Goal: Find specific fact: Find contact information

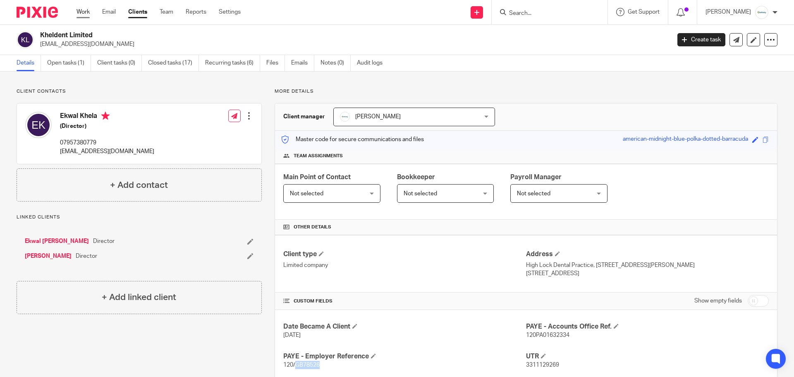
click at [86, 10] on link "Work" at bounding box center [83, 12] width 13 height 8
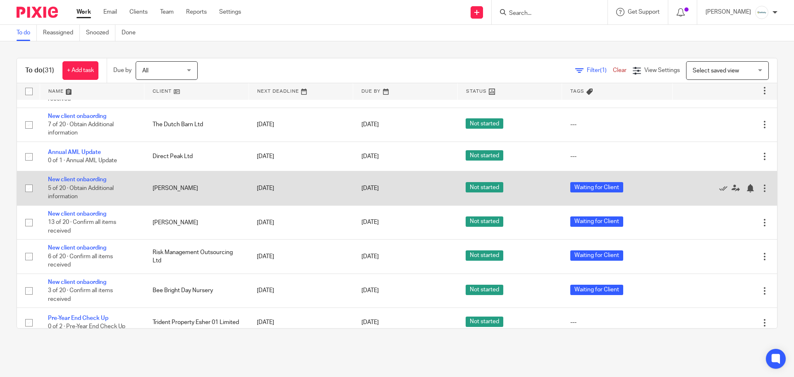
scroll to position [372, 0]
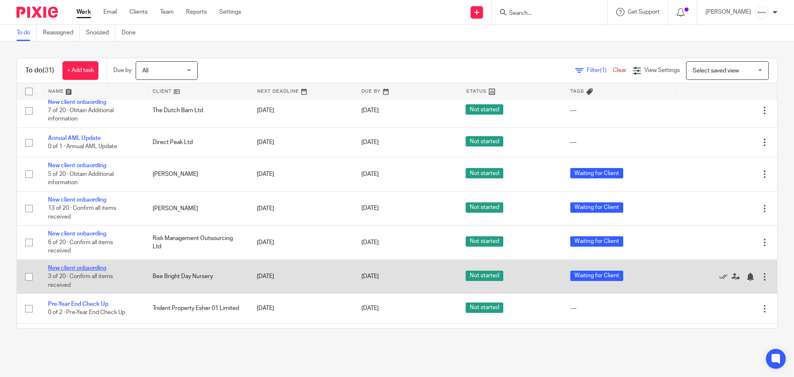
click at [97, 267] on link "New client onbaording" at bounding box center [77, 268] width 58 height 6
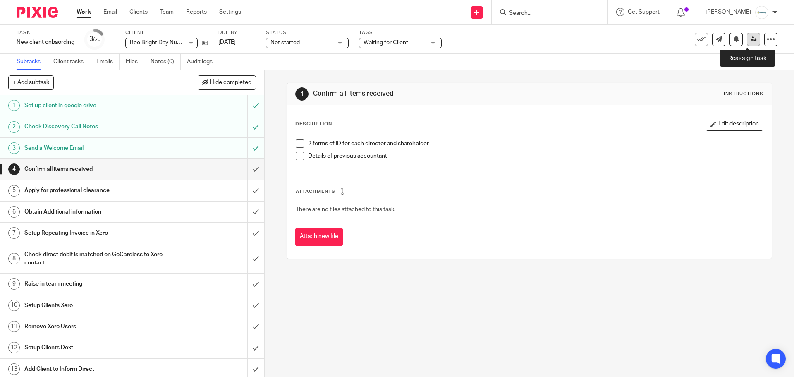
click at [751, 41] on icon at bounding box center [754, 39] width 6 height 6
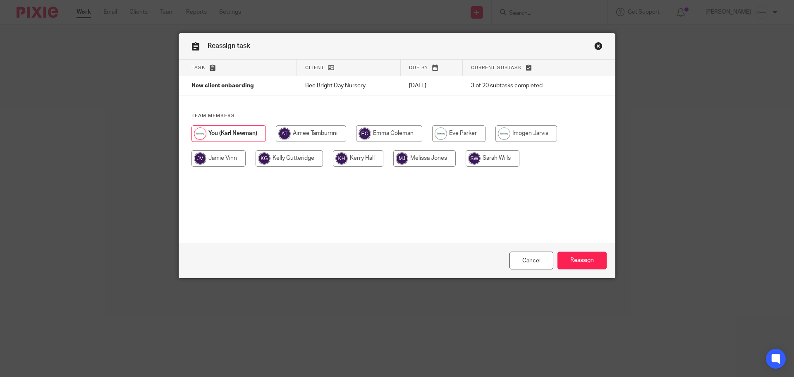
click at [434, 159] on input "radio" at bounding box center [425, 158] width 62 height 17
radio input "true"
click at [585, 263] on input "Reassign" at bounding box center [582, 261] width 49 height 18
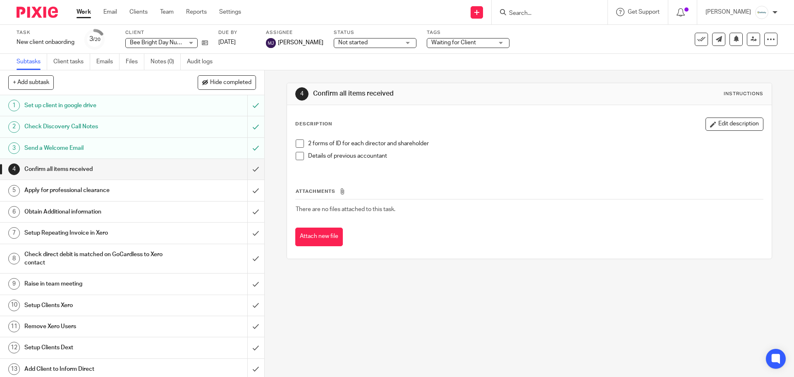
click at [84, 12] on link "Work" at bounding box center [84, 12] width 14 height 8
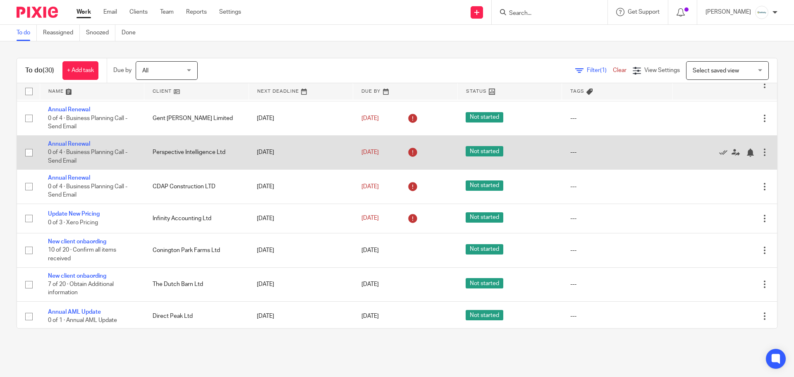
scroll to position [207, 0]
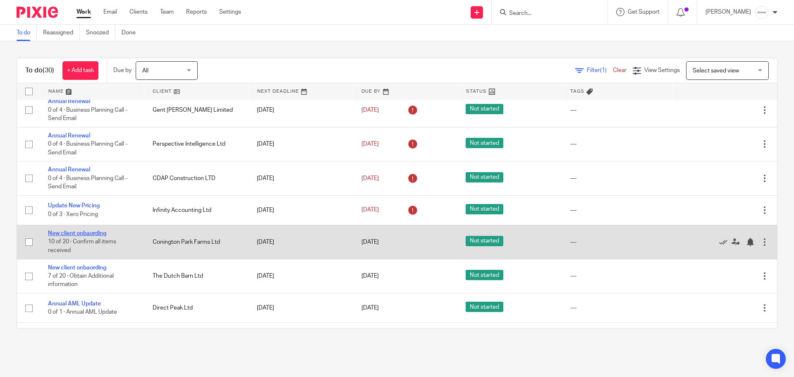
click at [93, 233] on link "New client onbaording" at bounding box center [77, 233] width 58 height 6
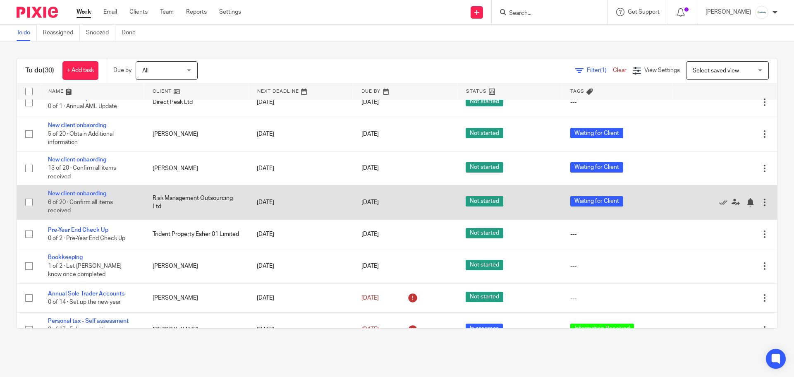
scroll to position [414, 0]
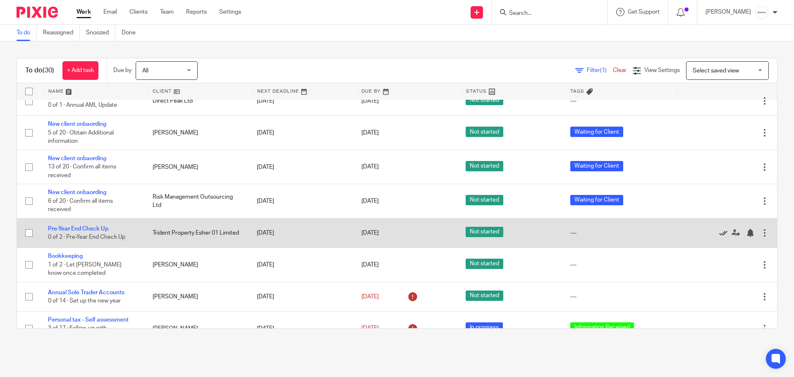
click at [720, 230] on icon at bounding box center [724, 233] width 8 height 8
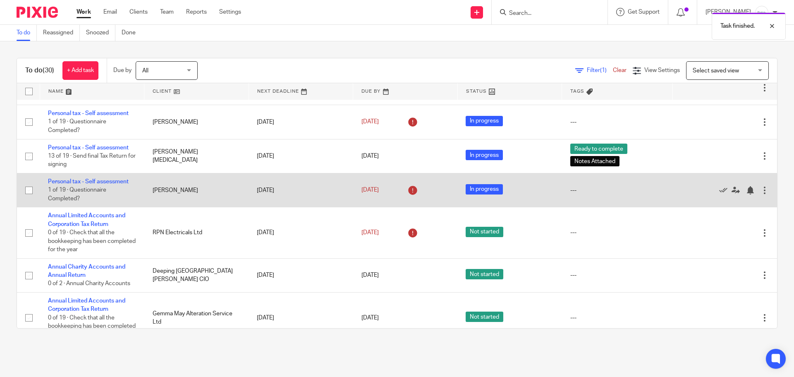
scroll to position [772, 0]
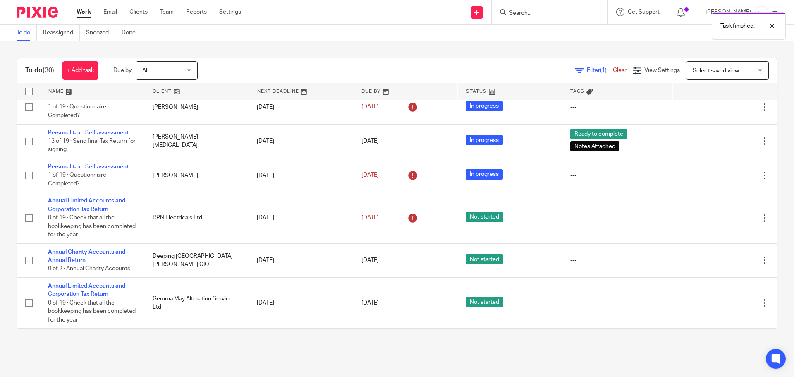
click at [84, 11] on link "Work" at bounding box center [84, 12] width 14 height 8
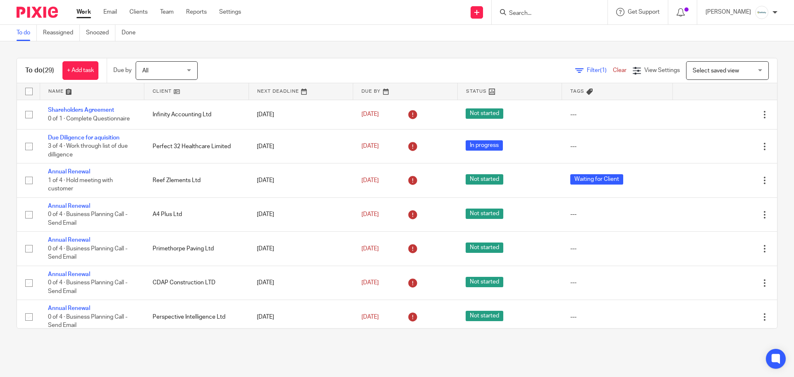
click at [533, 10] on input "Search" at bounding box center [546, 13] width 74 height 7
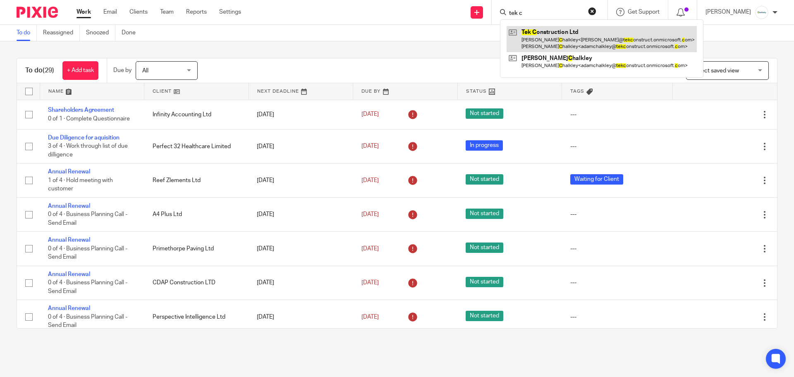
type input "tek c"
click at [558, 34] on link at bounding box center [602, 39] width 190 height 26
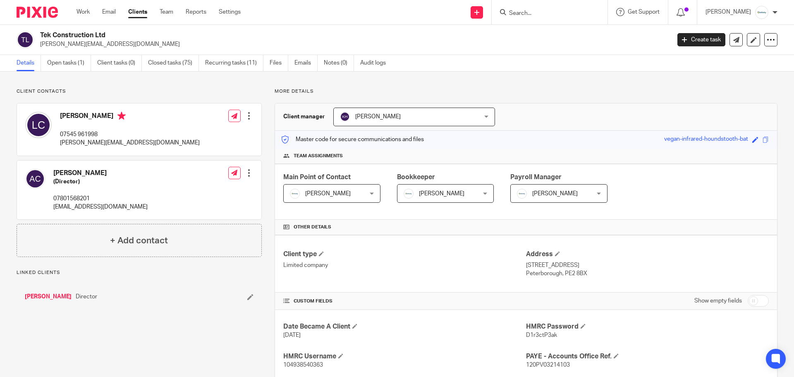
click at [48, 295] on link "[PERSON_NAME]" at bounding box center [48, 297] width 47 height 8
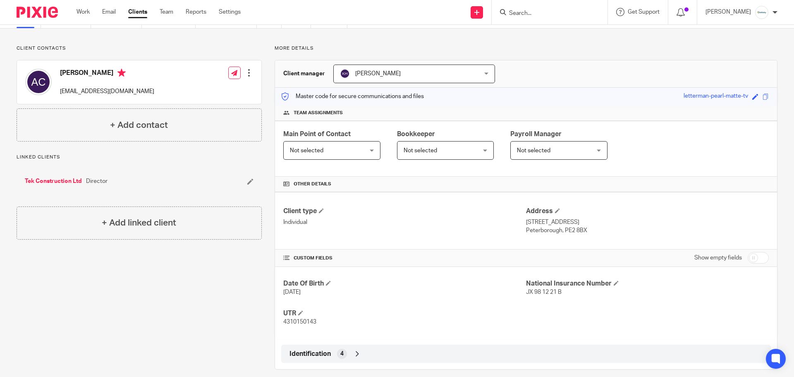
scroll to position [52, 0]
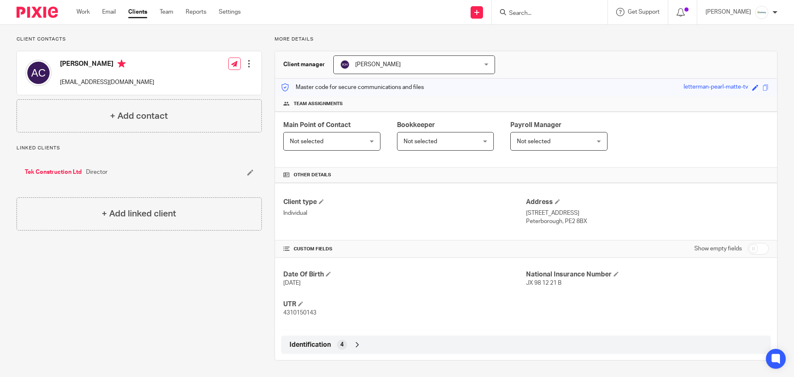
drag, startPoint x: 571, startPoint y: 211, endPoint x: 529, endPoint y: 217, distance: 43.0
click at [529, 217] on p "125 Fletton Avenue" at bounding box center [647, 213] width 243 height 8
drag, startPoint x: 587, startPoint y: 223, endPoint x: 523, endPoint y: 212, distance: 65.2
click at [526, 212] on div "Address 125 Fletton Avenue Peterborough, PE2 8BX" at bounding box center [647, 212] width 243 height 28
copy div "125 Fletton Avenue Peterborough, PE2 8BX"
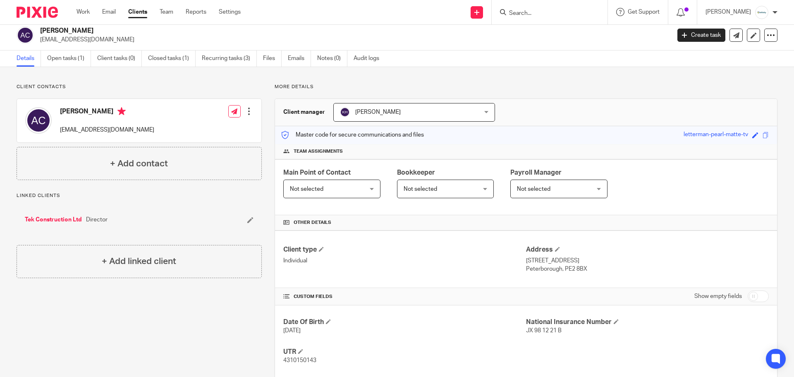
scroll to position [0, 0]
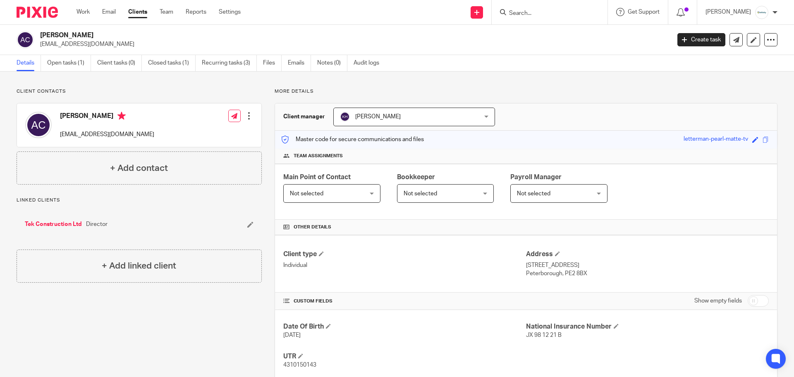
click at [534, 12] on input "Search" at bounding box center [546, 13] width 74 height 7
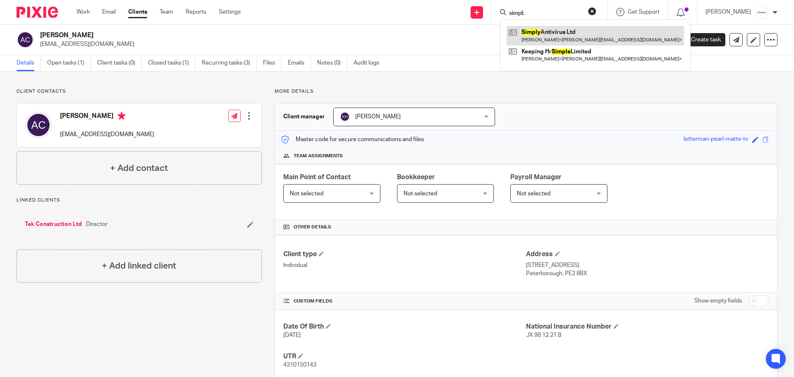
type input "simpl;"
click at [591, 31] on link at bounding box center [596, 35] width 178 height 19
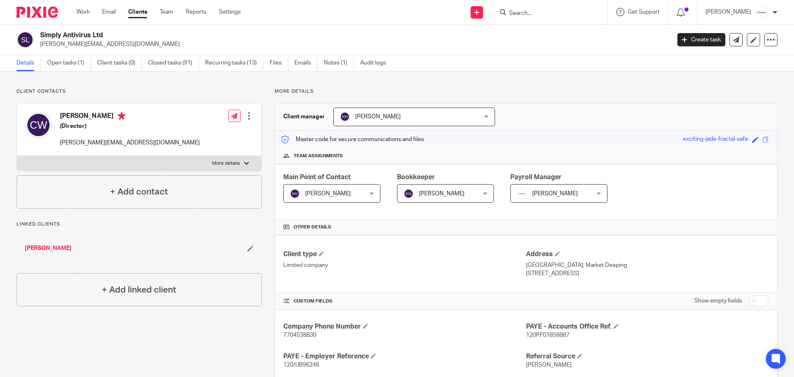
click at [218, 164] on p "More details" at bounding box center [226, 163] width 28 height 7
click at [17, 156] on input "More details" at bounding box center [17, 156] width 0 height 0
checkbox input "true"
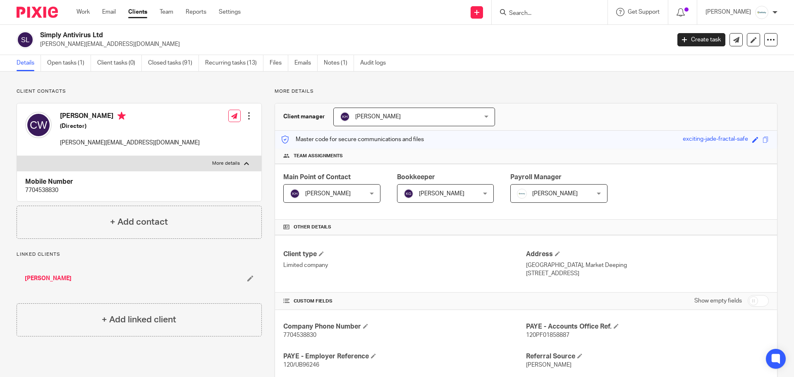
click at [45, 191] on p "7704538830" at bounding box center [139, 190] width 228 height 8
copy p "7704538830"
